Goal: Task Accomplishment & Management: Manage account settings

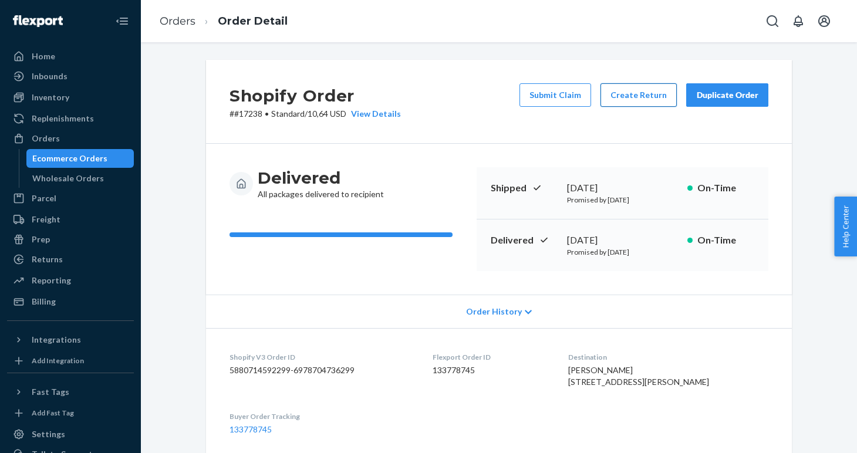
click at [638, 105] on button "Create Return" at bounding box center [638, 94] width 76 height 23
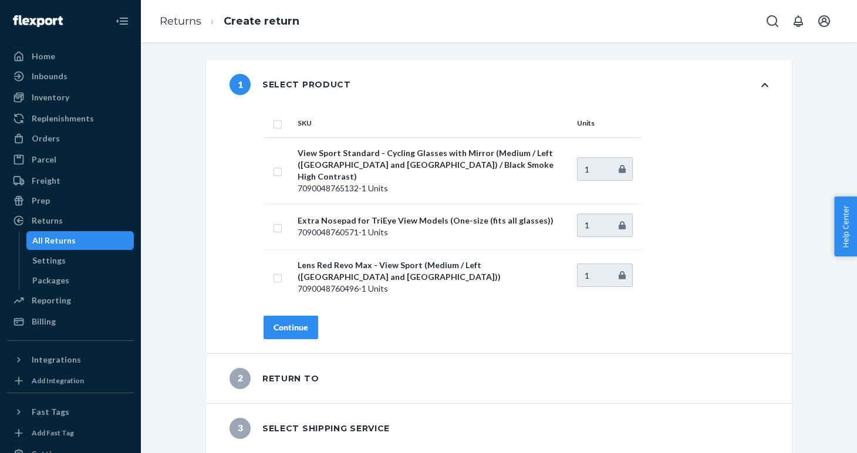
click at [276, 124] on input "checkbox" at bounding box center [277, 123] width 9 height 12
checkbox input "true"
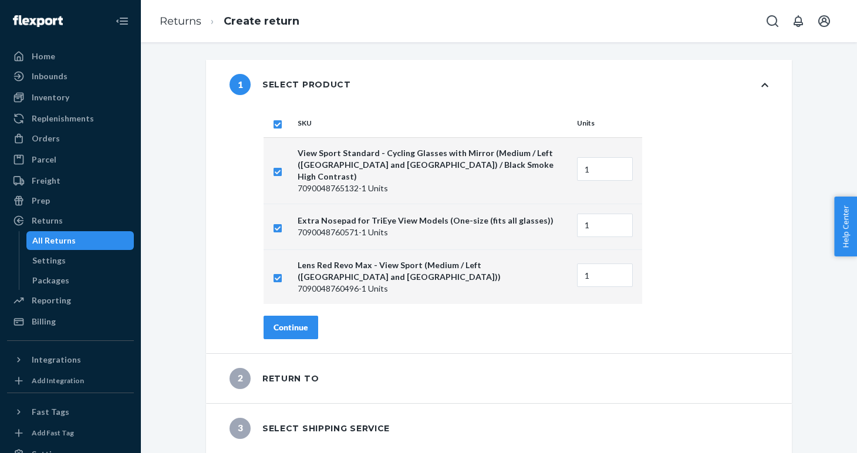
click at [289, 322] on div "Continue" at bounding box center [290, 328] width 35 height 12
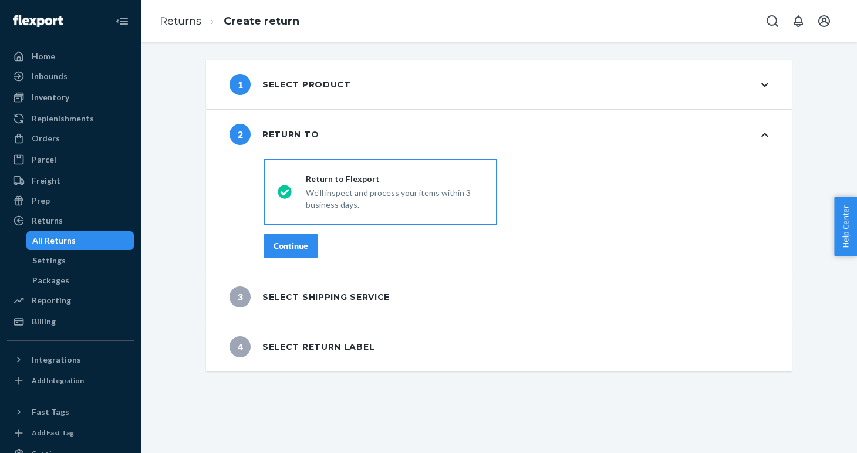
click at [291, 251] on div "Continue" at bounding box center [290, 246] width 35 height 12
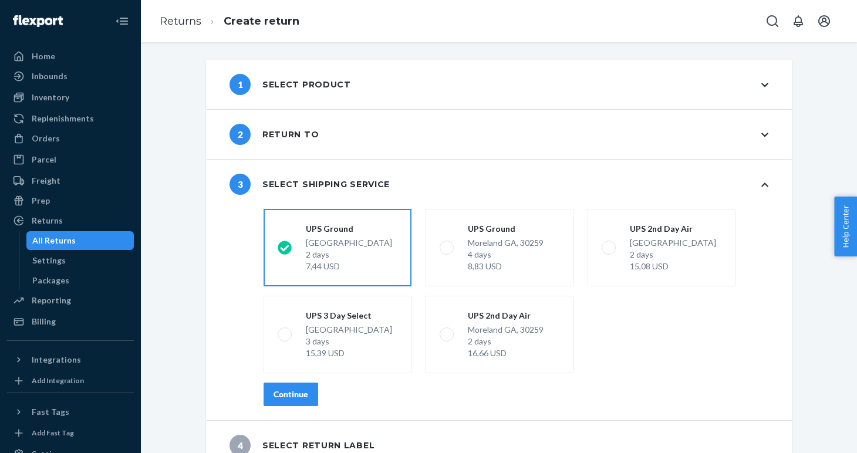
click at [290, 395] on div "Continue" at bounding box center [290, 394] width 35 height 12
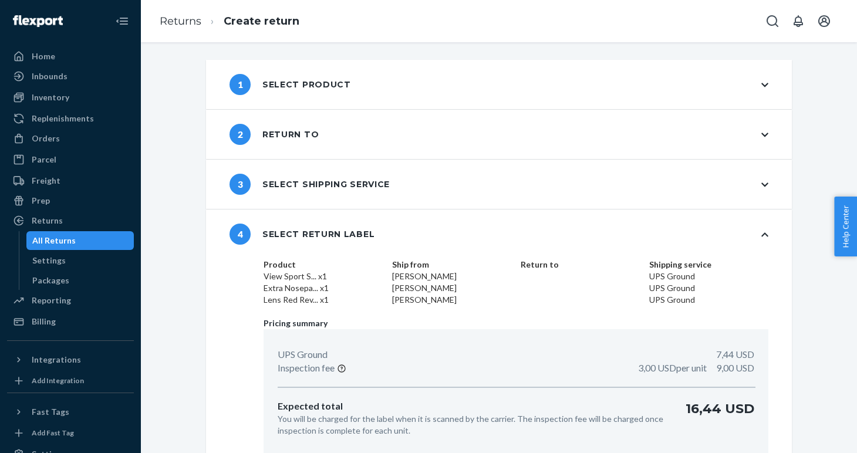
scroll to position [49, 0]
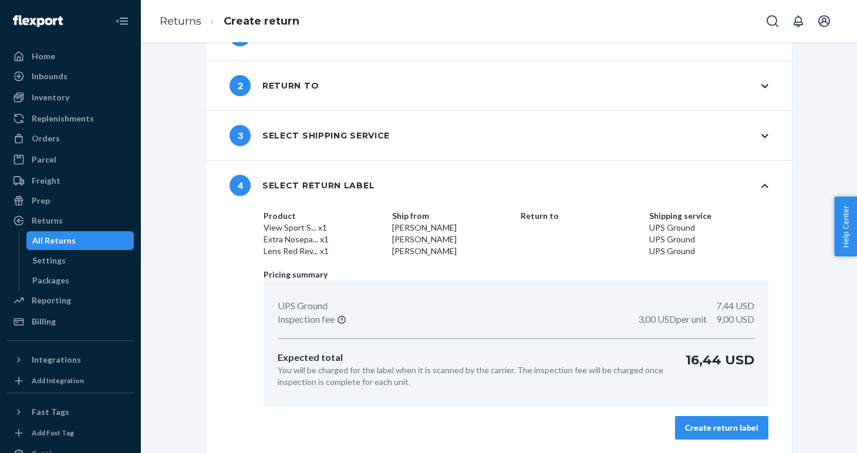
click at [709, 432] on div "Create return label" at bounding box center [721, 428] width 73 height 12
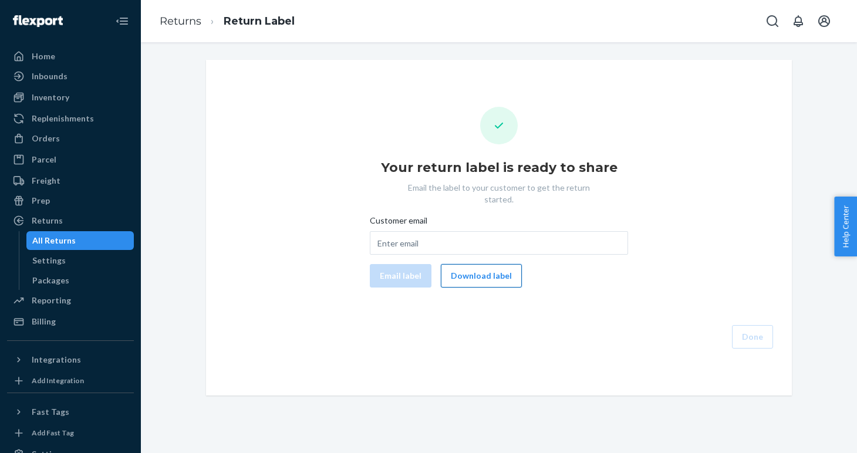
click at [473, 264] on button "Download label" at bounding box center [481, 275] width 81 height 23
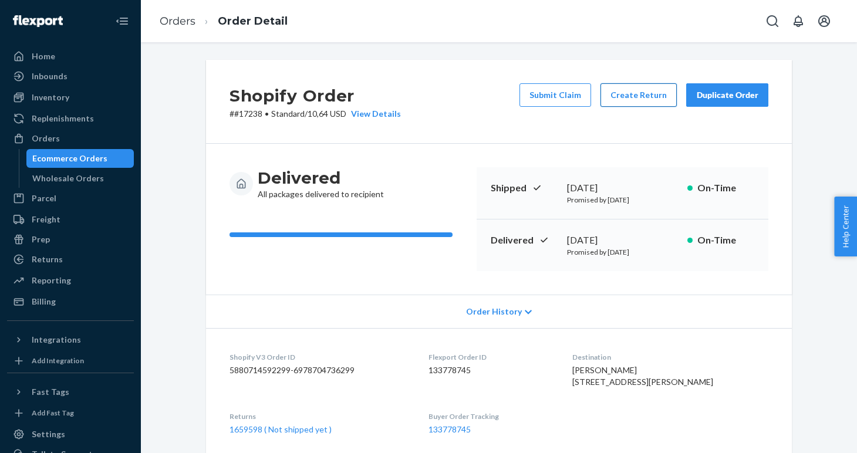
click at [622, 94] on button "Create Return" at bounding box center [638, 94] width 76 height 23
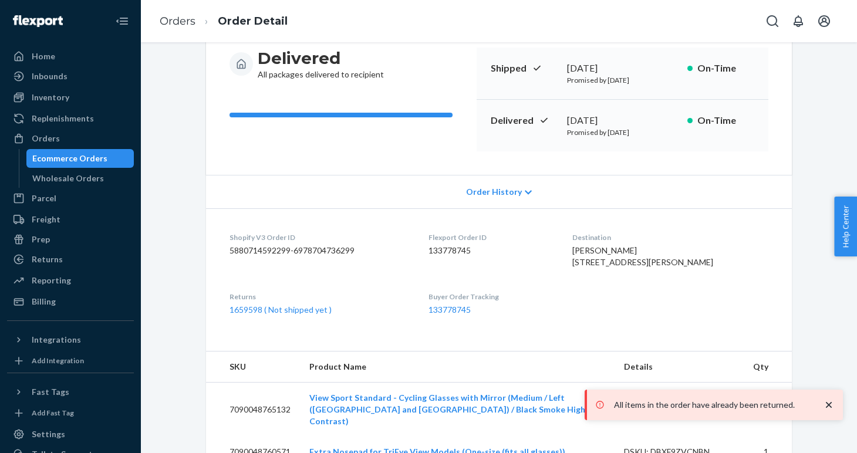
scroll to position [121, 0]
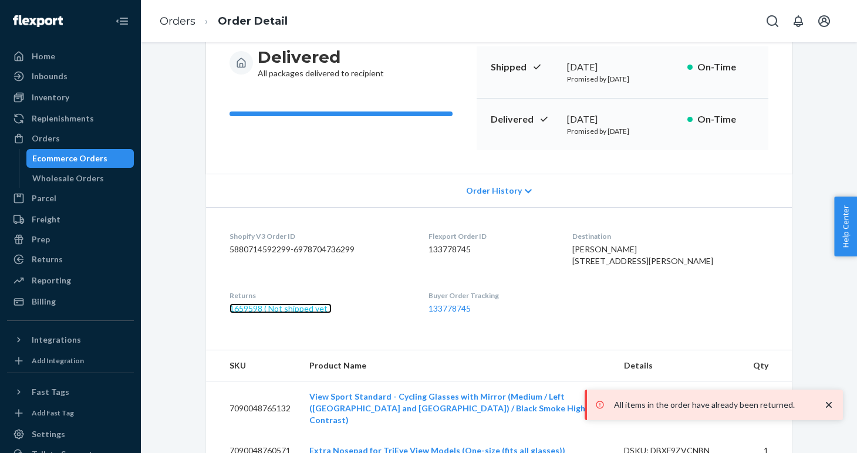
click at [272, 313] on link "1659598 ( Not shipped yet )" at bounding box center [280, 308] width 102 height 10
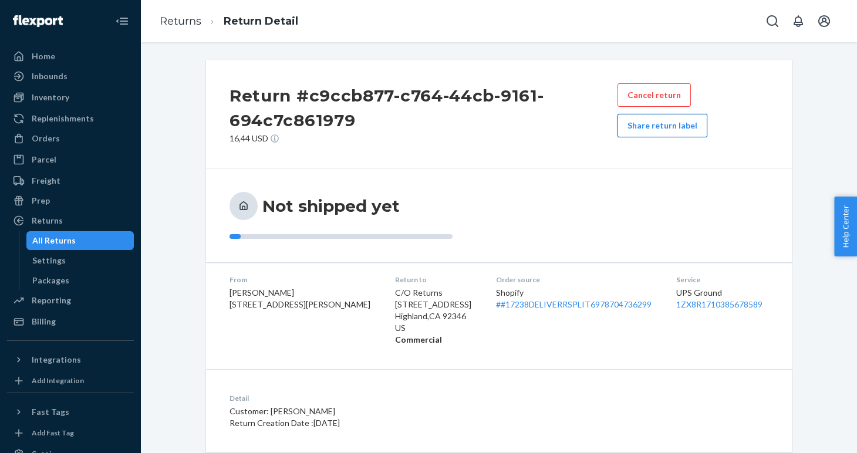
click at [674, 126] on button "Share return label" at bounding box center [662, 125] width 90 height 23
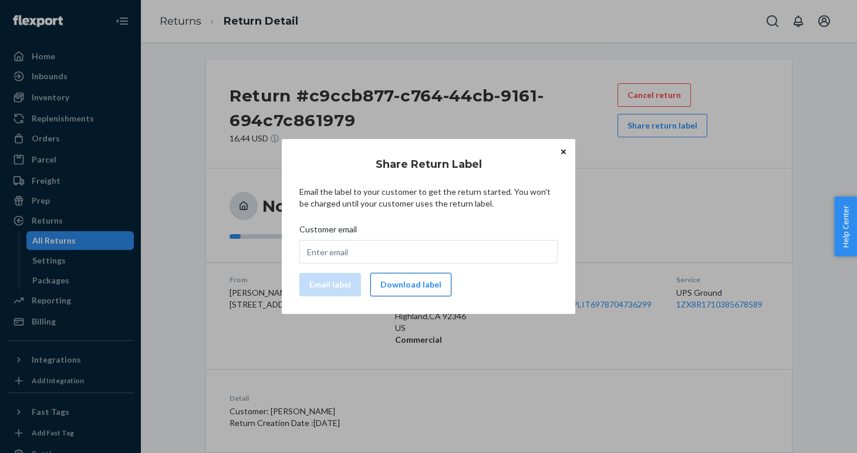
click at [424, 282] on button "Download label" at bounding box center [410, 284] width 81 height 23
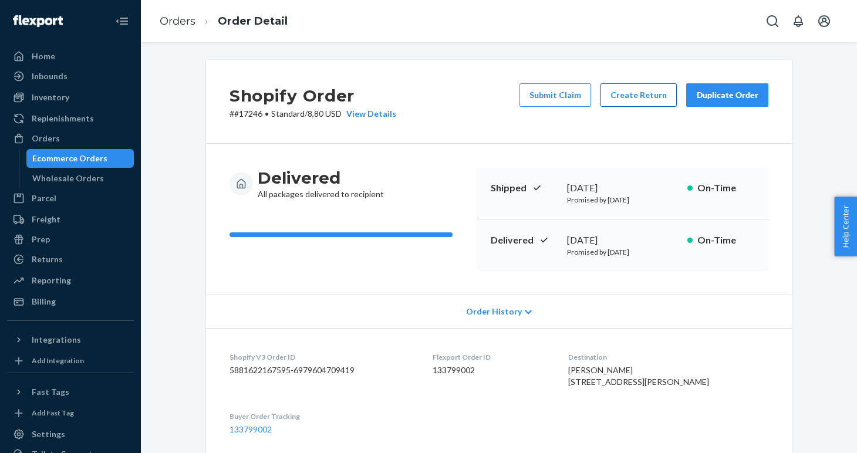
click at [627, 102] on button "Create Return" at bounding box center [638, 94] width 76 height 23
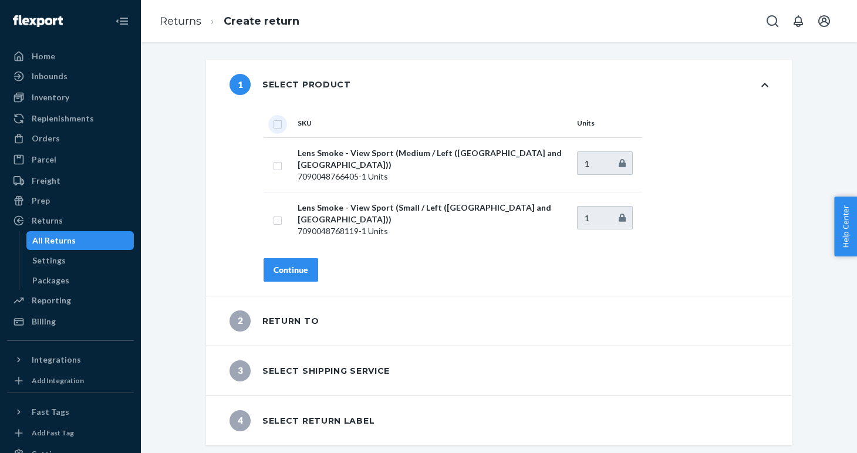
click at [276, 126] on input "checkbox" at bounding box center [277, 123] width 9 height 12
checkbox input "true"
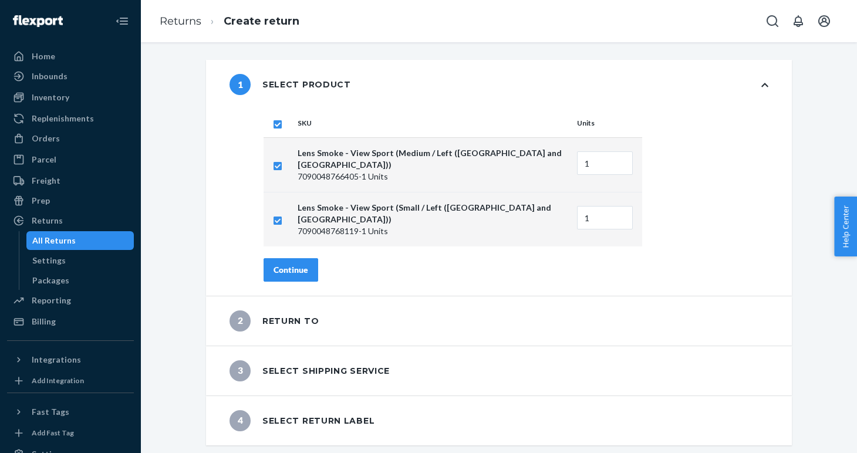
click at [290, 264] on div "Continue" at bounding box center [290, 270] width 35 height 12
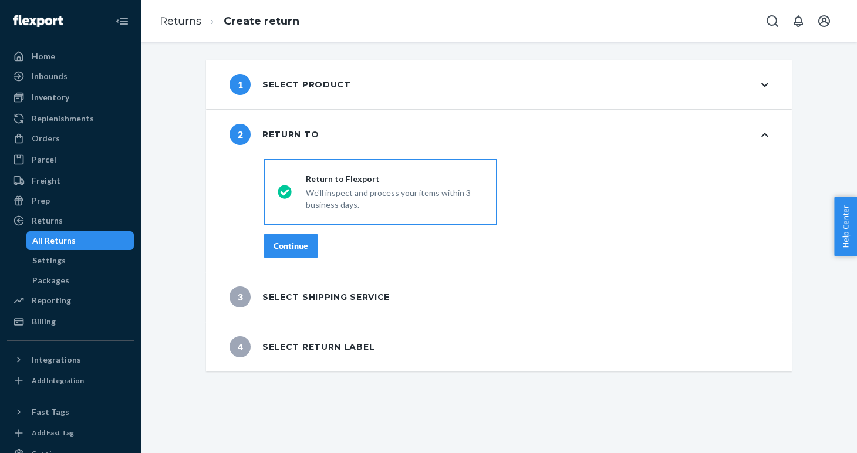
click at [290, 245] on div "Continue" at bounding box center [290, 246] width 35 height 12
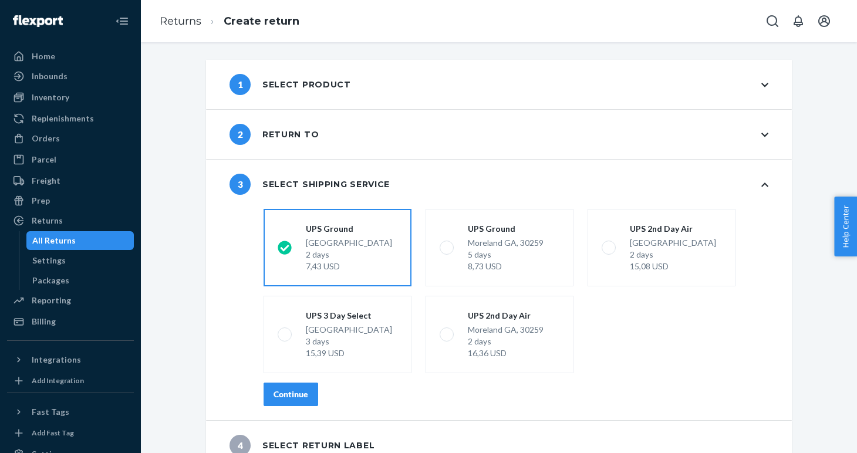
click at [283, 395] on div "Continue" at bounding box center [290, 394] width 35 height 12
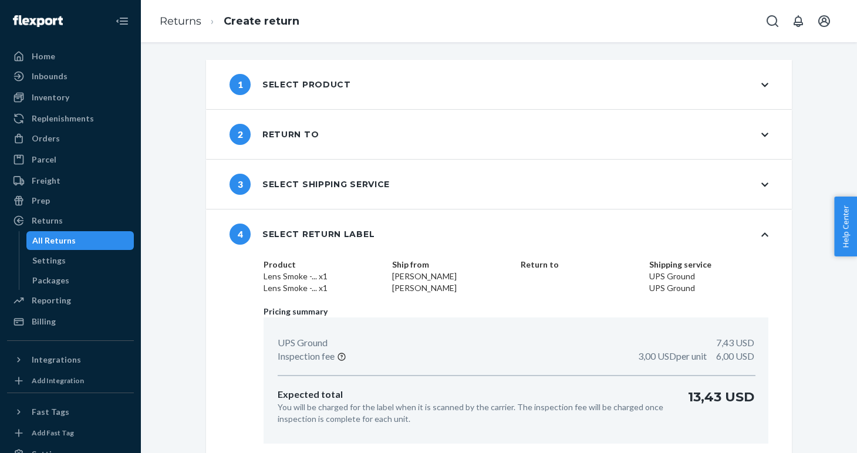
scroll to position [37, 0]
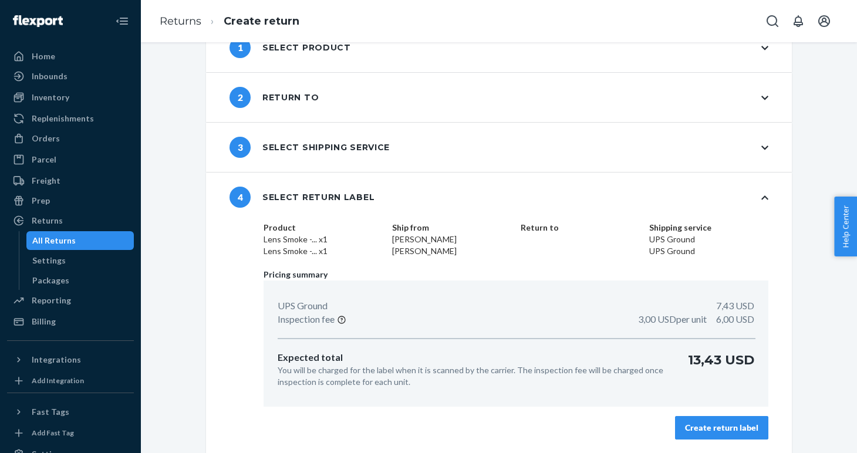
click at [740, 422] on div "Create return label" at bounding box center [721, 428] width 73 height 12
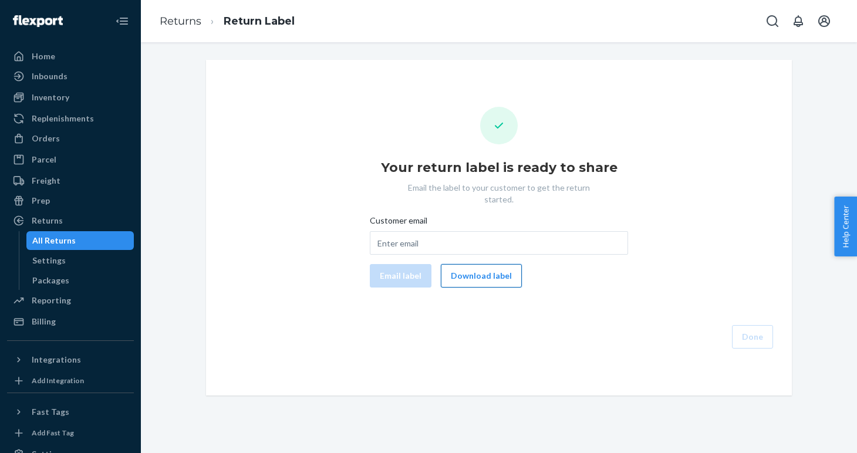
click at [480, 272] on button "Download label" at bounding box center [481, 275] width 81 height 23
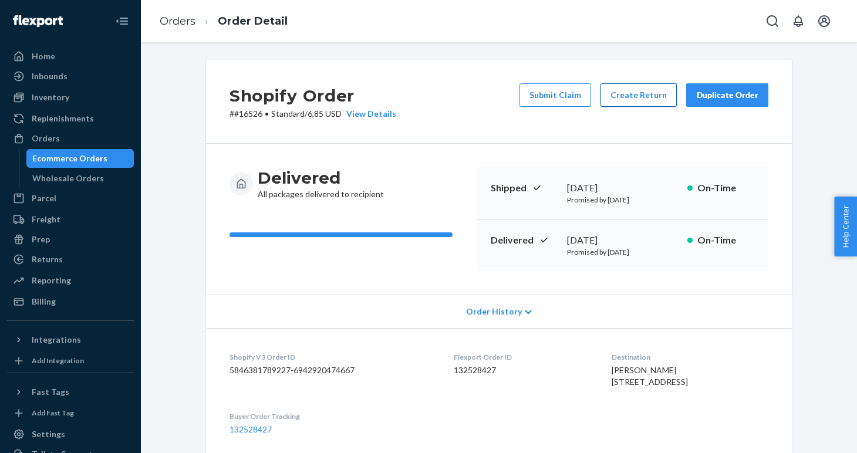
click at [638, 89] on button "Create Return" at bounding box center [638, 94] width 76 height 23
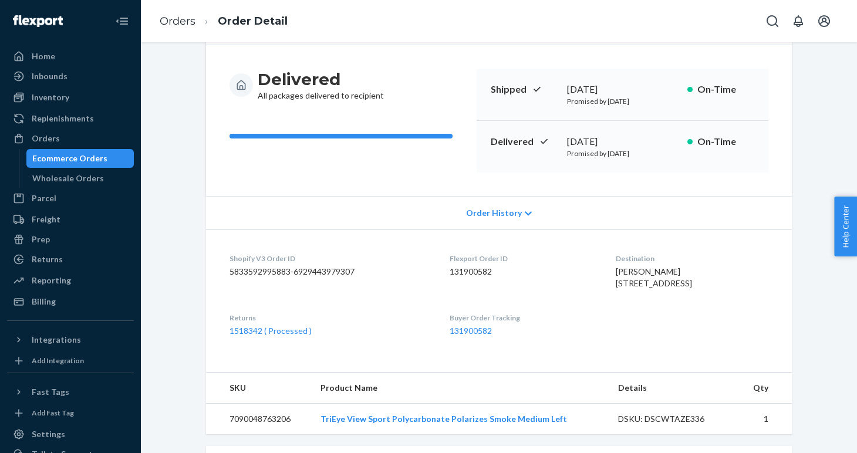
scroll to position [157, 0]
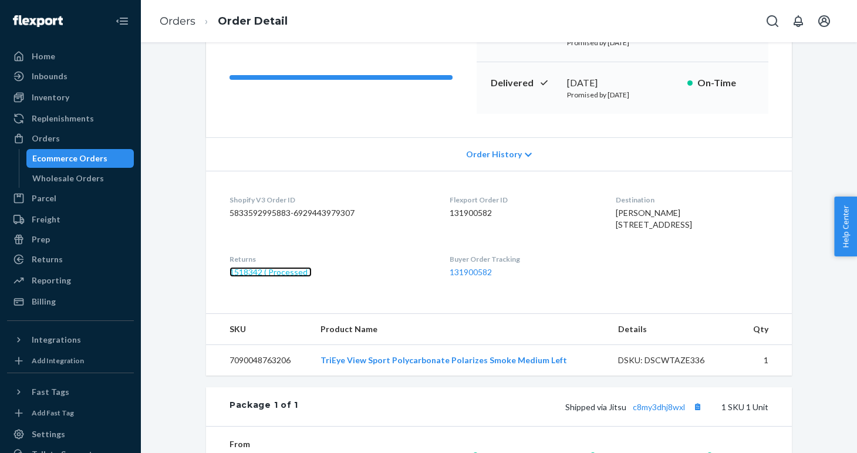
click at [259, 277] on link "1518342 ( Processed )" at bounding box center [270, 272] width 82 height 10
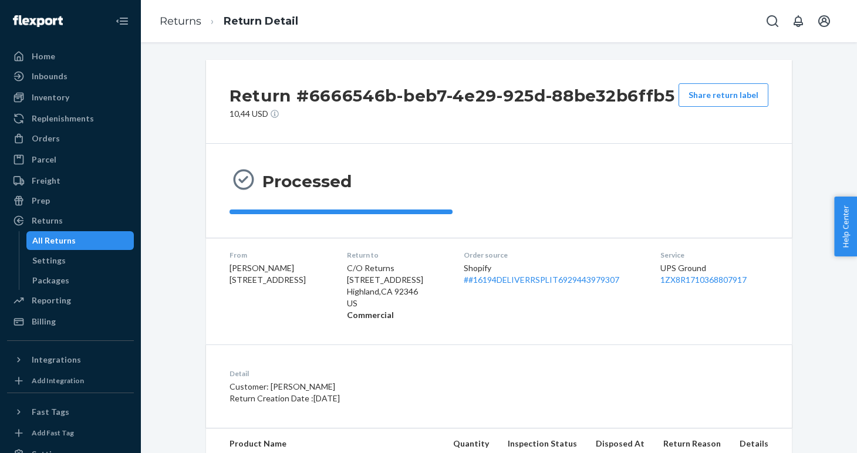
scroll to position [90, 0]
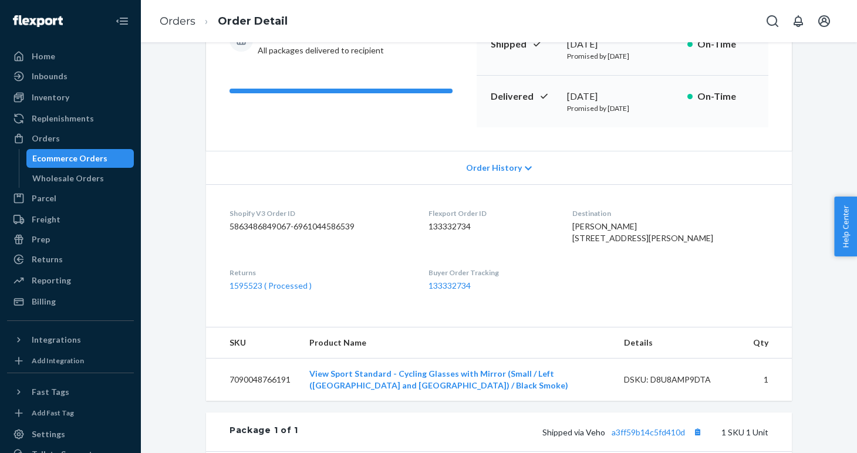
scroll to position [290, 0]
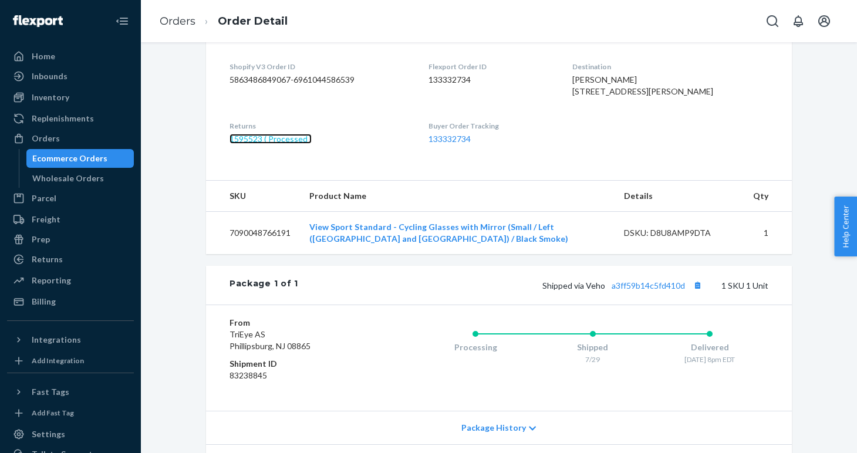
click at [276, 144] on link "1595523 ( Processed )" at bounding box center [270, 139] width 82 height 10
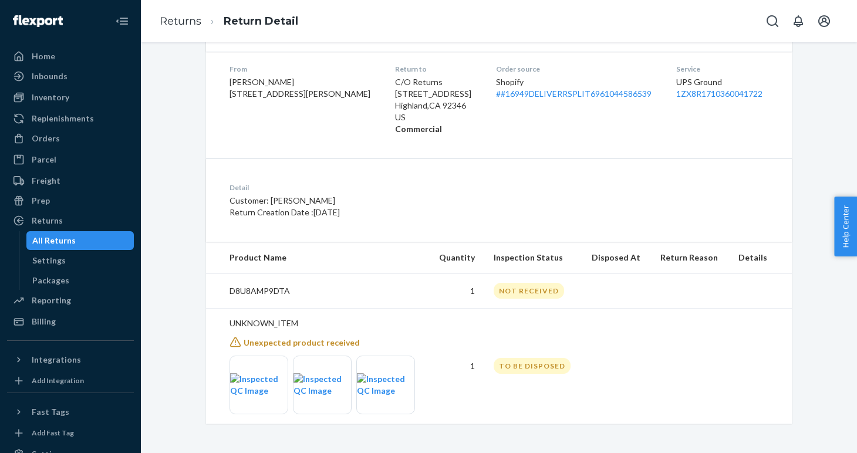
scroll to position [185, 0]
click at [259, 379] on img at bounding box center [258, 385] width 57 height 23
click at [330, 379] on img at bounding box center [321, 385] width 57 height 23
click at [395, 388] on img at bounding box center [385, 385] width 57 height 23
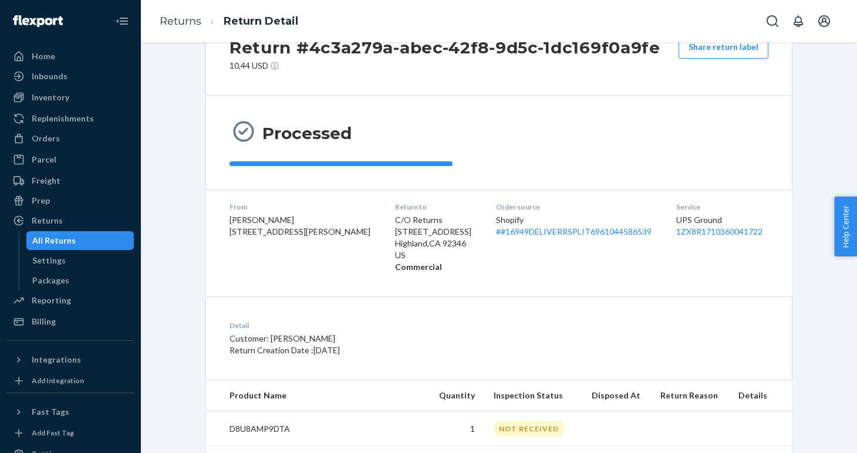
scroll to position [27, 0]
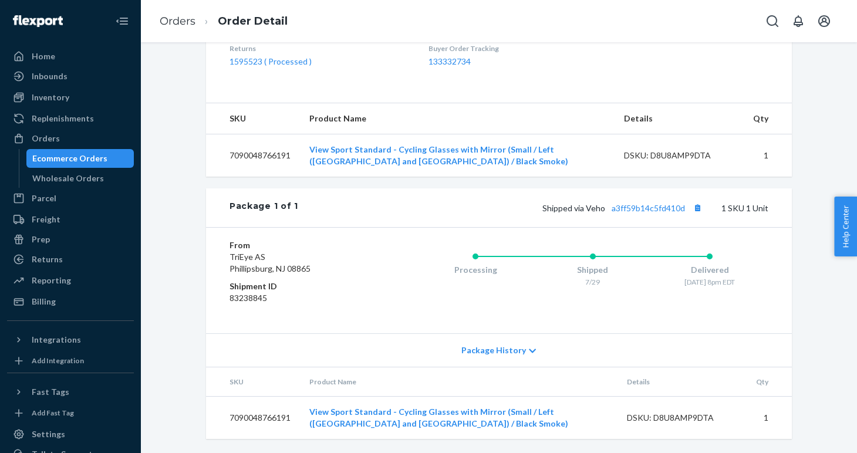
scroll to position [391, 0]
click at [289, 65] on link "1595523 ( Processed )" at bounding box center [270, 61] width 82 height 10
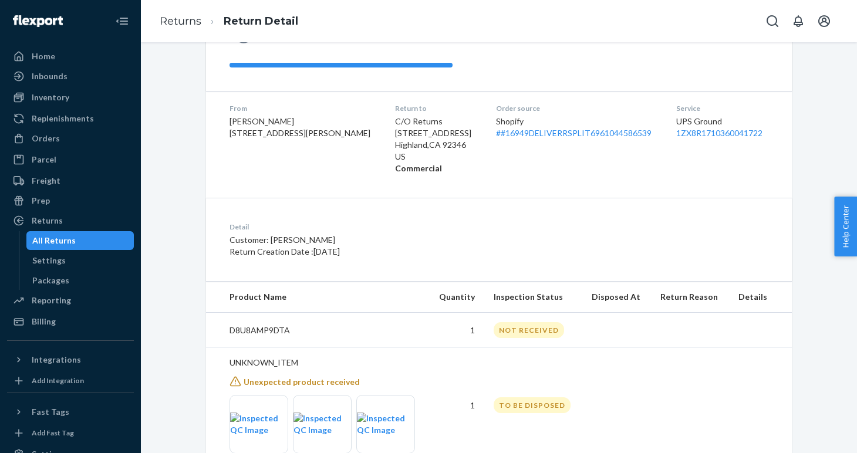
scroll to position [186, 0]
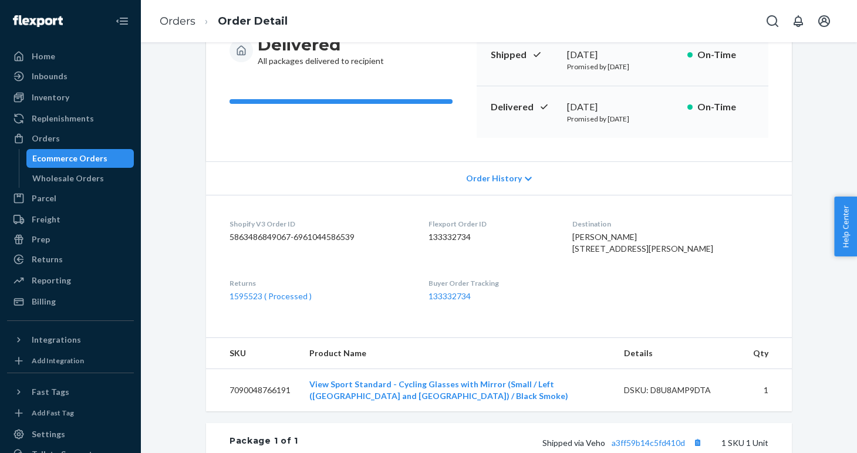
scroll to position [141, 0]
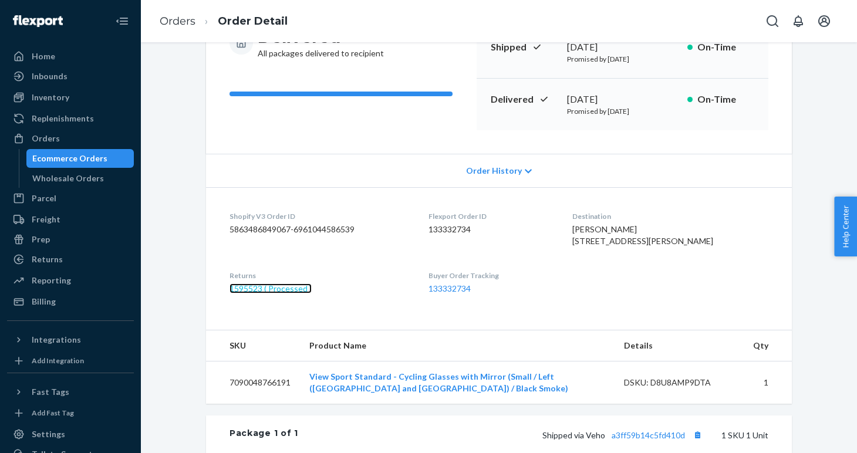
click at [269, 293] on link "1595523 ( Processed )" at bounding box center [270, 288] width 82 height 10
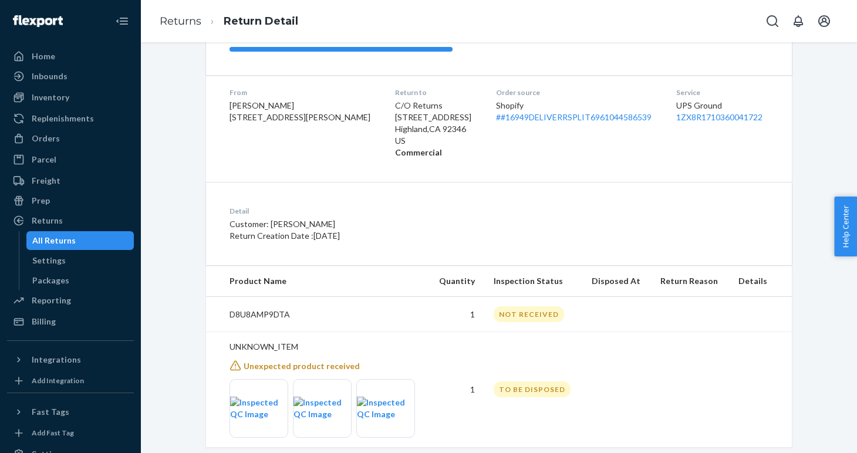
scroll to position [186, 0]
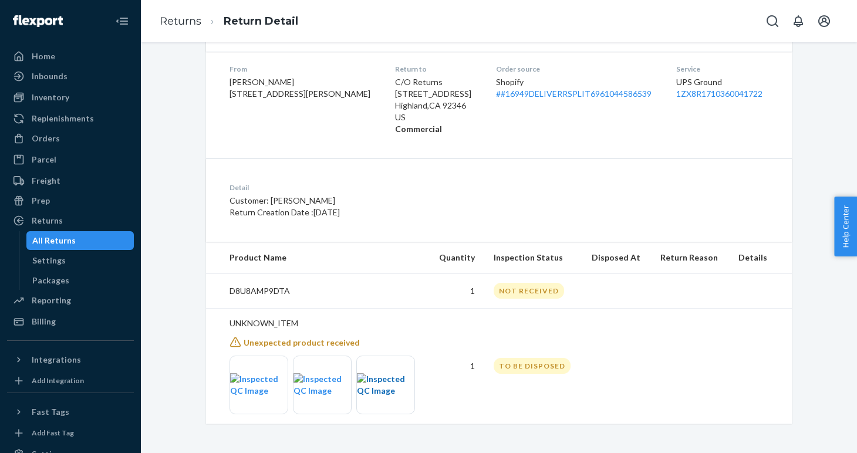
click at [383, 378] on img at bounding box center [385, 384] width 57 height 23
click at [256, 391] on img at bounding box center [258, 384] width 57 height 23
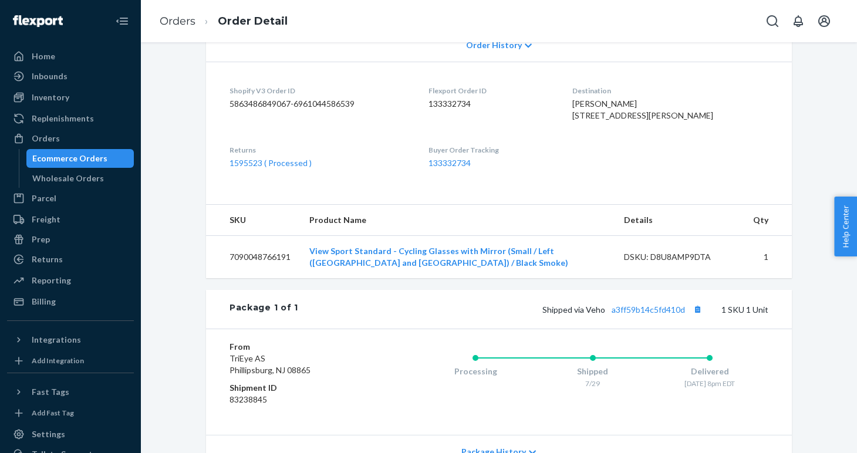
scroll to position [270, 0]
